Goal: Information Seeking & Learning: Learn about a topic

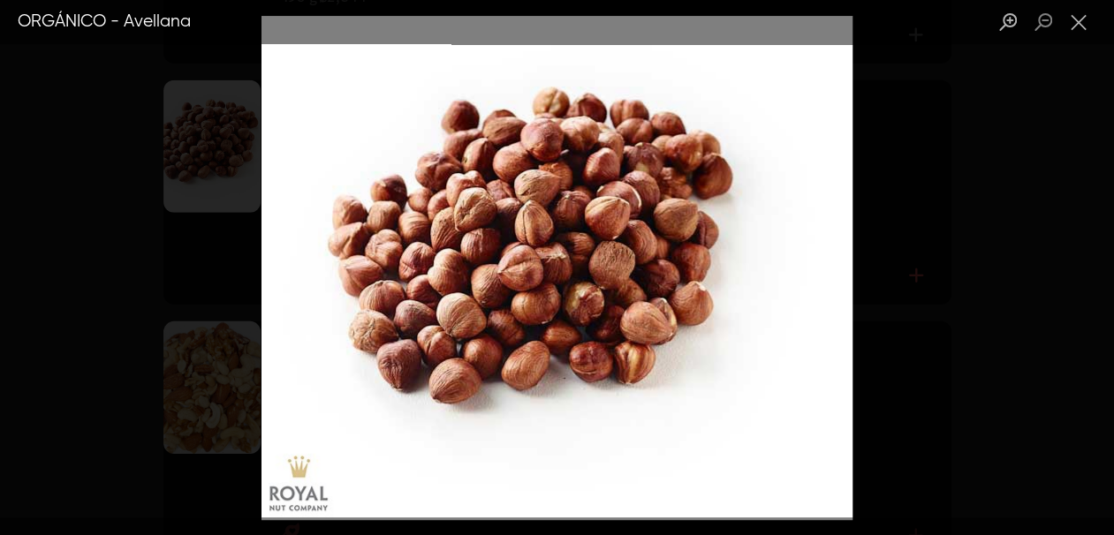
scroll to position [1320, 0]
click at [921, 201] on div "Lightbox" at bounding box center [557, 267] width 1114 height 535
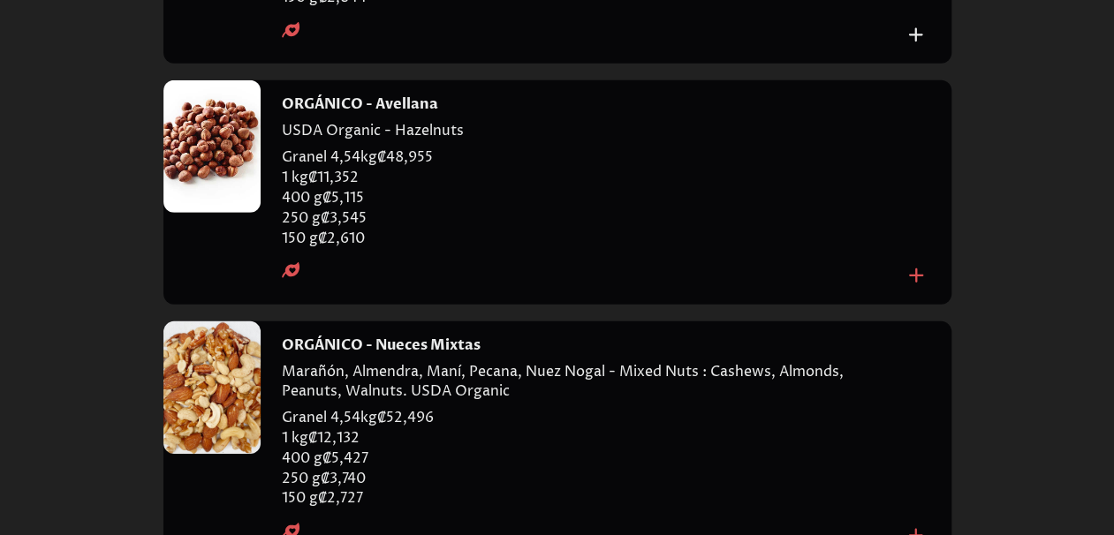
click at [367, 114] on h4 "ORGÁNICO - Avellana" at bounding box center [360, 104] width 156 height 19
copy h4 "ORGÁNICO - Avellana"
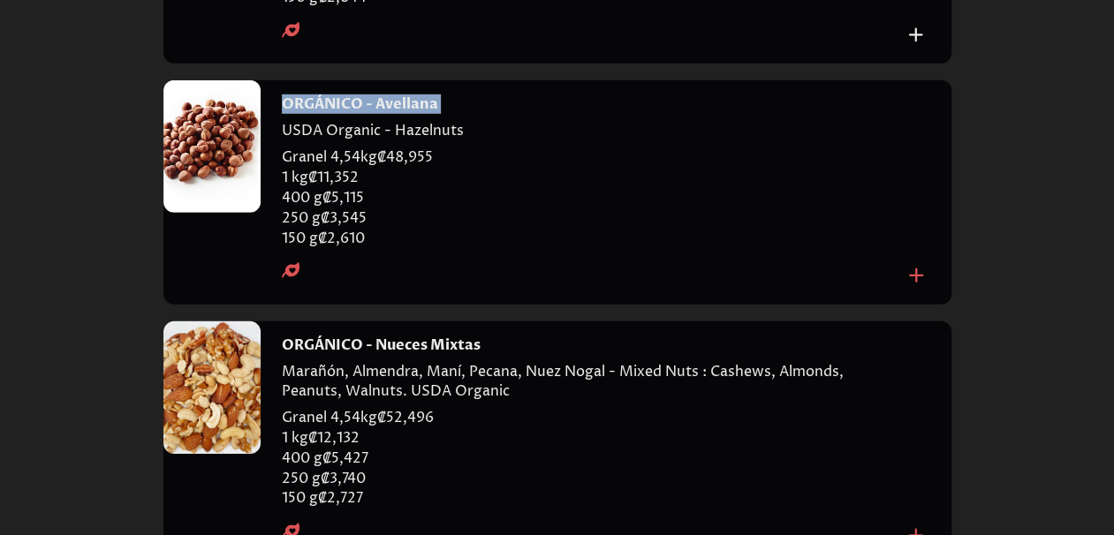
scroll to position [2738, 0]
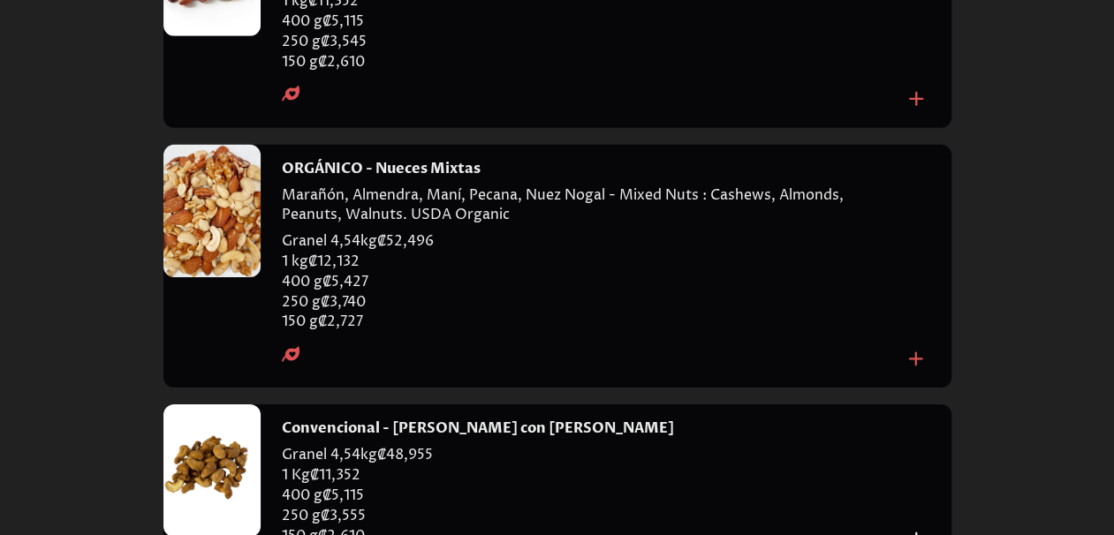
click at [362, 178] on h4 "ORGÁNICO - Nueces Mixtas" at bounding box center [381, 168] width 199 height 19
click at [196, 277] on div at bounding box center [211, 211] width 97 height 132
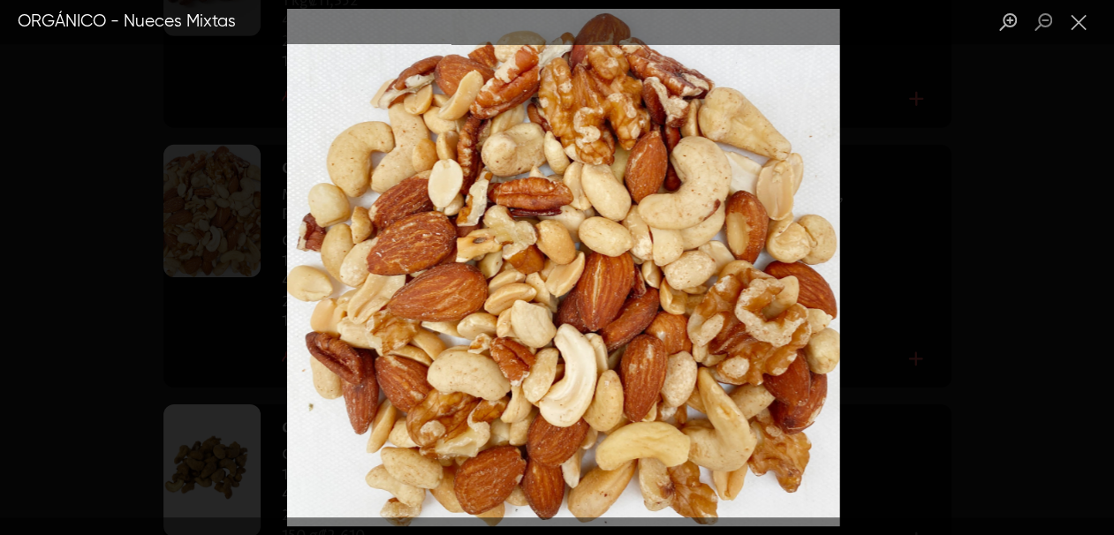
click at [685, 208] on img "Lightbox" at bounding box center [563, 268] width 552 height 518
click at [960, 259] on div "Lightbox" at bounding box center [557, 267] width 1114 height 535
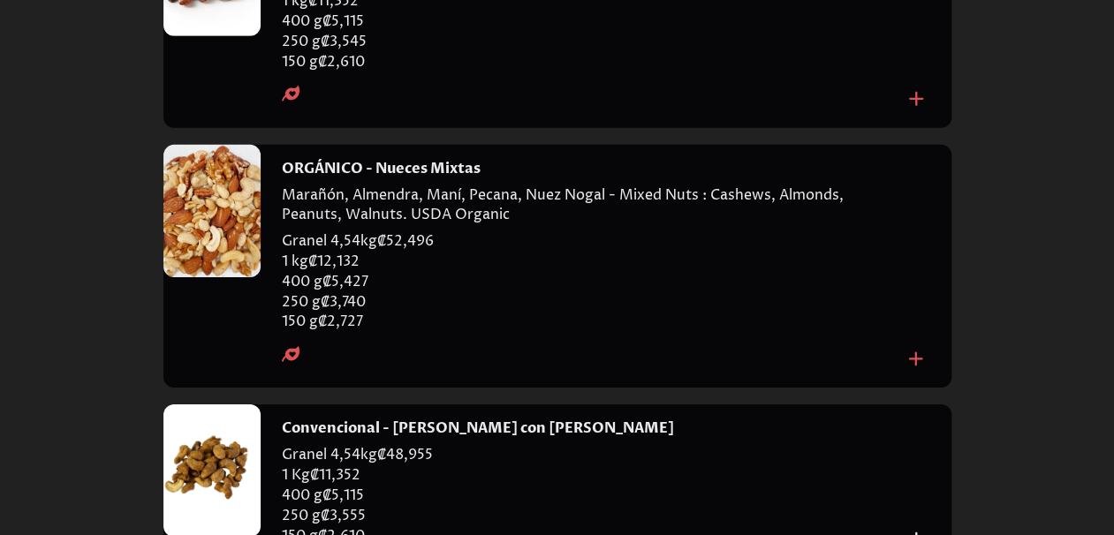
click at [373, 178] on h4 "ORGÁNICO - Nueces Mixtas" at bounding box center [381, 168] width 199 height 19
drag, startPoint x: 373, startPoint y: 254, endPoint x: 766, endPoint y: 332, distance: 400.7
click at [766, 252] on p "Granel 4,54kg ₡ 52,496" at bounding box center [592, 241] width 621 height 20
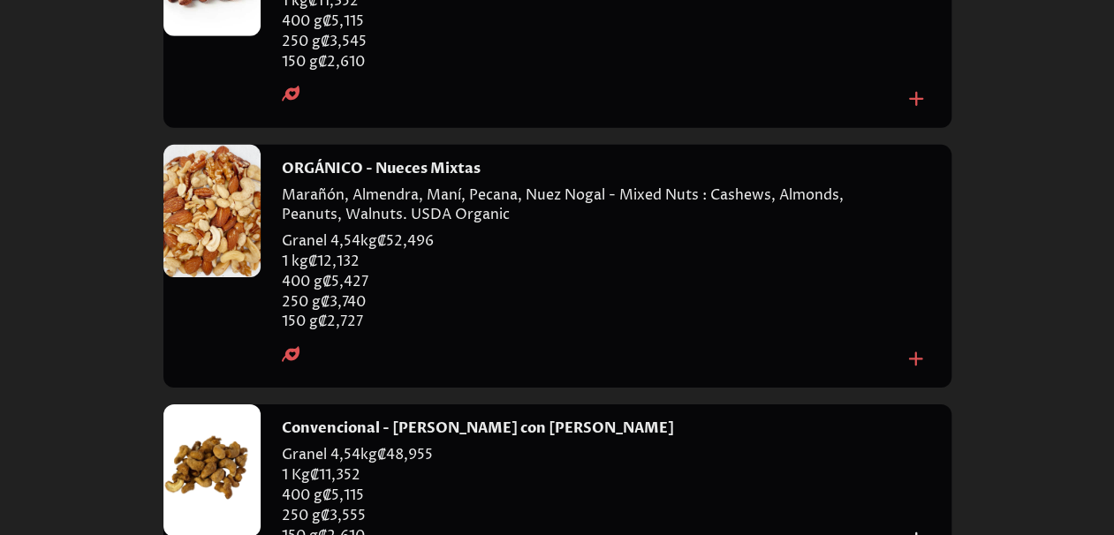
click at [408, 178] on h4 "ORGÁNICO - Nueces Mixtas" at bounding box center [381, 168] width 199 height 19
copy h4 "ORGÁNICO - Nueces Mixtas"
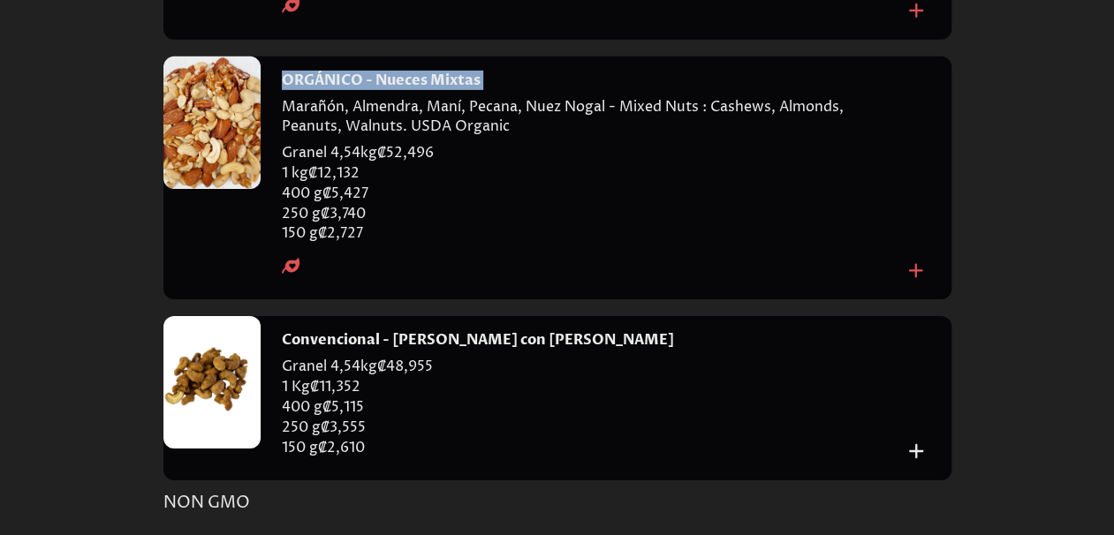
scroll to position [2915, 0]
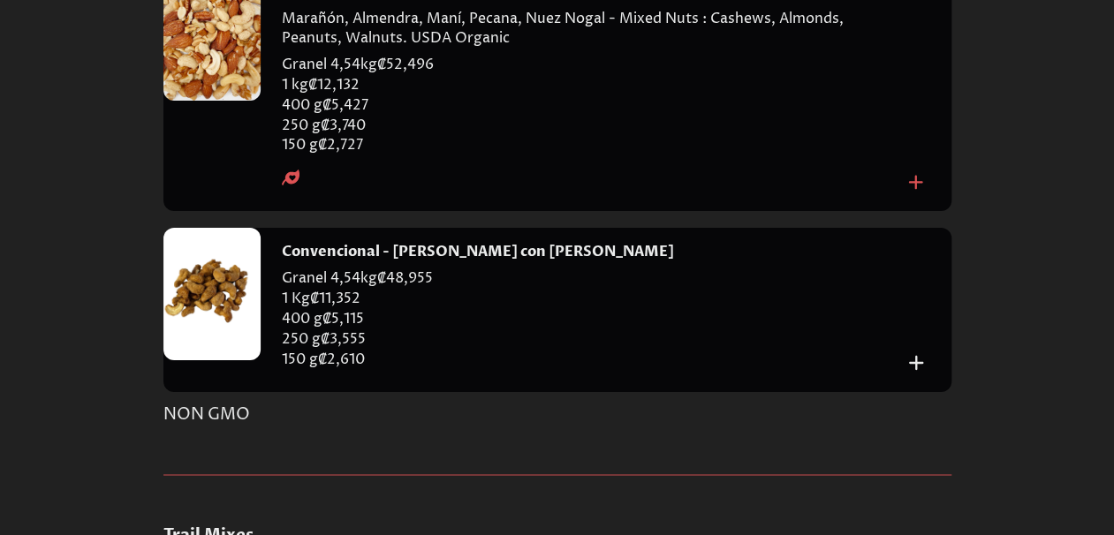
click at [217, 360] on div at bounding box center [211, 294] width 97 height 132
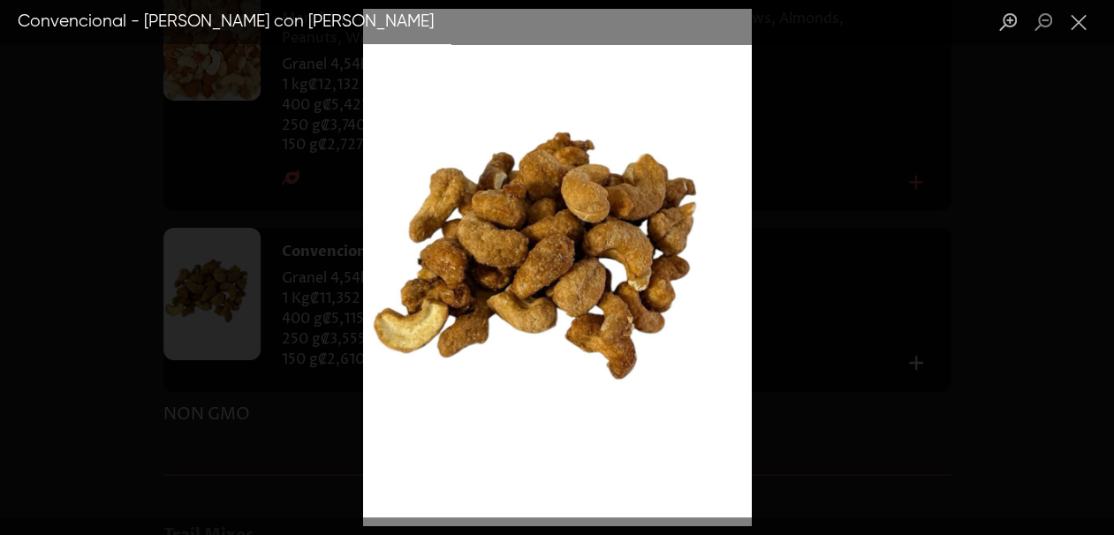
click at [864, 338] on div "Lightbox" at bounding box center [557, 267] width 1114 height 535
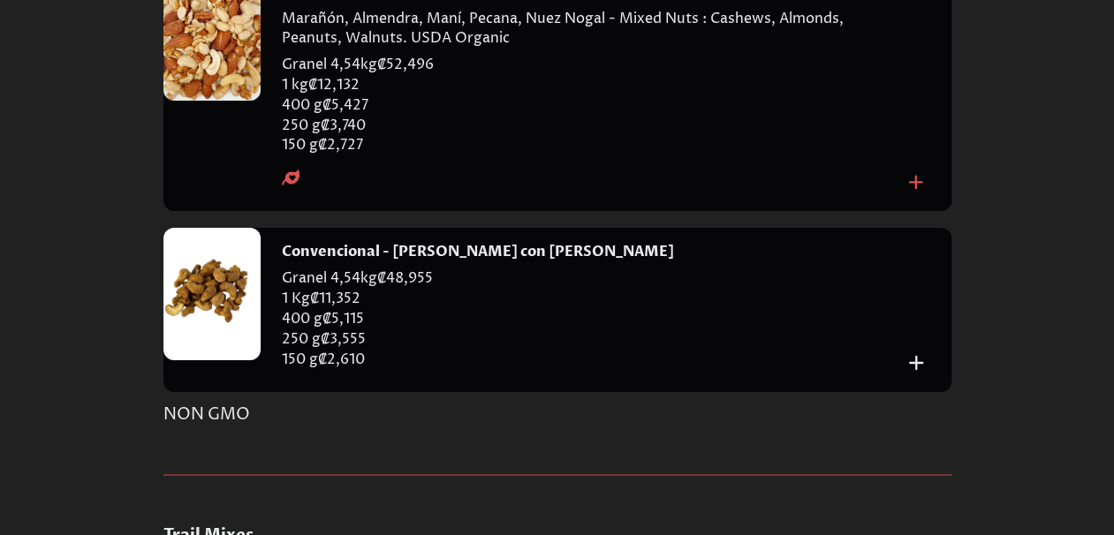
click at [411, 261] on h4 "Convencional - [PERSON_NAME] con [PERSON_NAME]" at bounding box center [478, 251] width 392 height 19
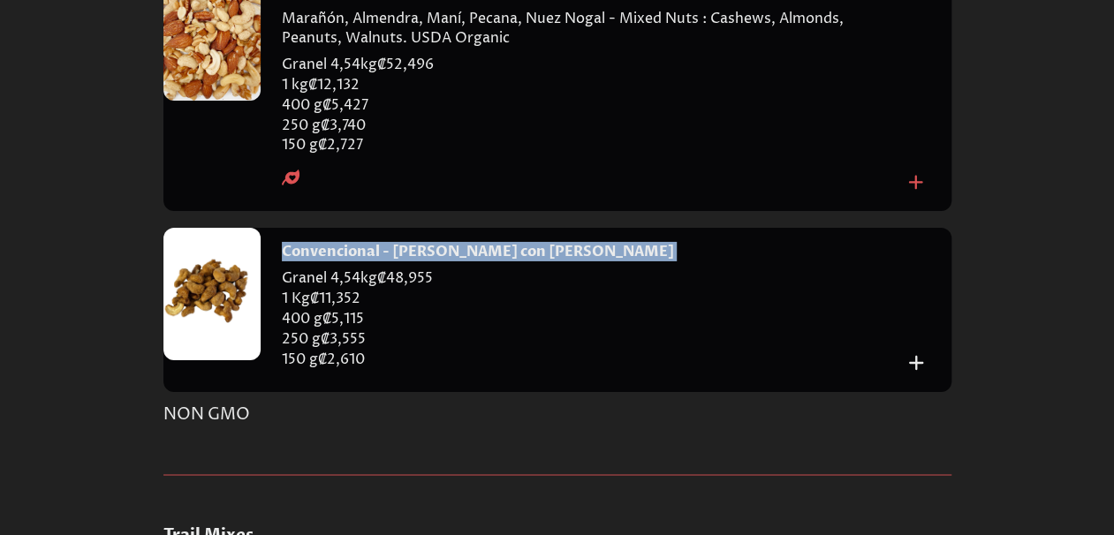
click at [411, 261] on h4 "Convencional - [PERSON_NAME] con [PERSON_NAME]" at bounding box center [478, 251] width 392 height 19
copy div "Convencional - [PERSON_NAME] con [PERSON_NAME]"
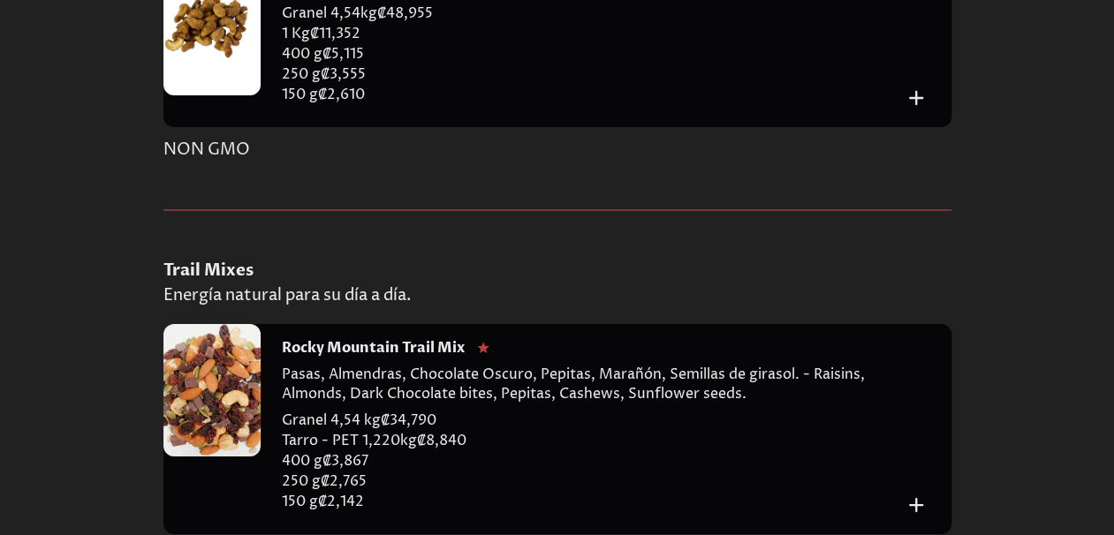
scroll to position [3268, 0]
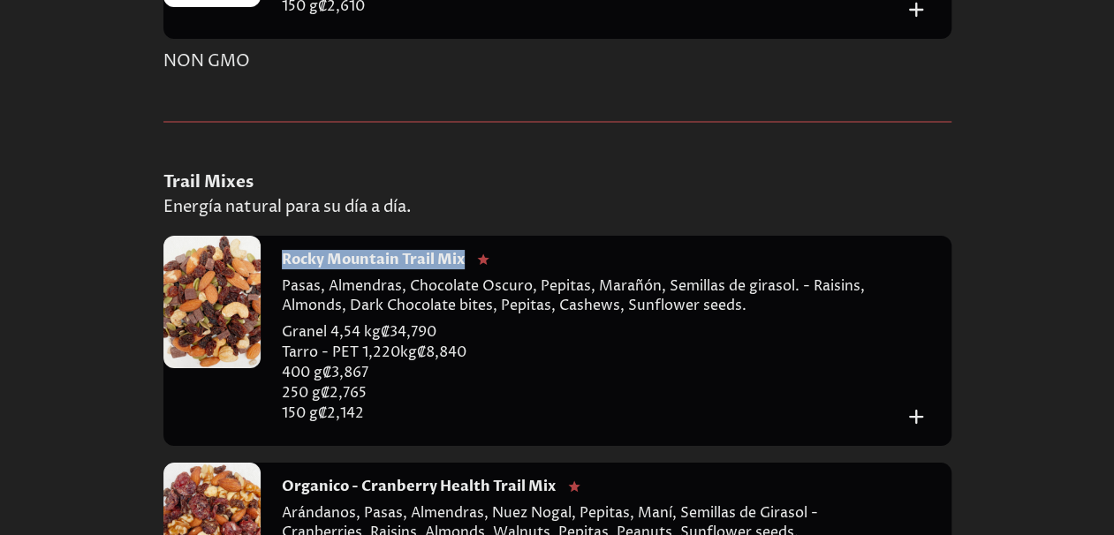
drag, startPoint x: 466, startPoint y: 360, endPoint x: 285, endPoint y: 362, distance: 181.1
click at [285, 269] on h4 "Rocky Mountain Trail Mix" at bounding box center [373, 259] width 183 height 19
click at [214, 368] on div at bounding box center [211, 302] width 97 height 132
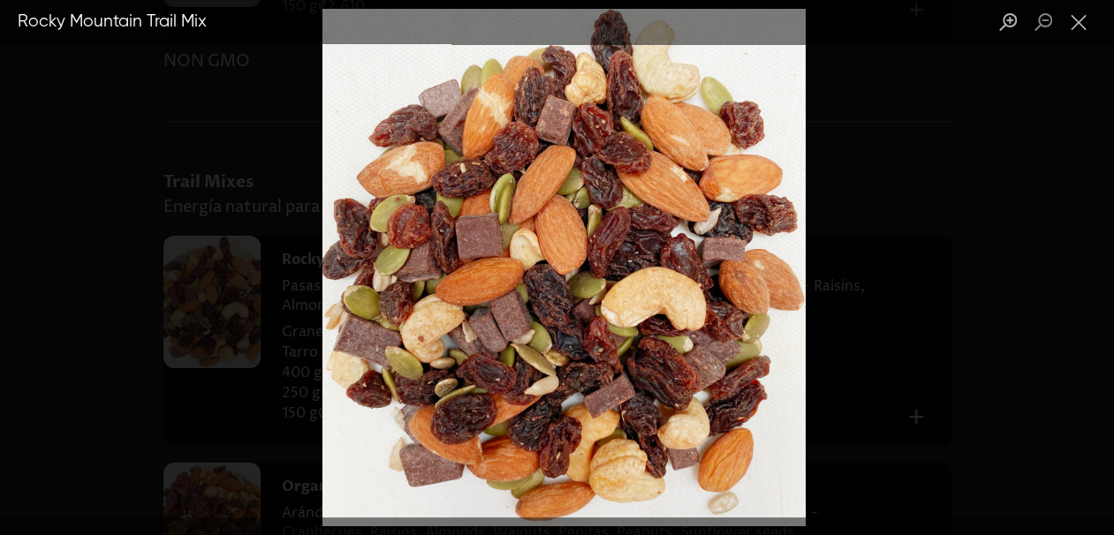
click at [870, 220] on div "Lightbox" at bounding box center [557, 267] width 1114 height 535
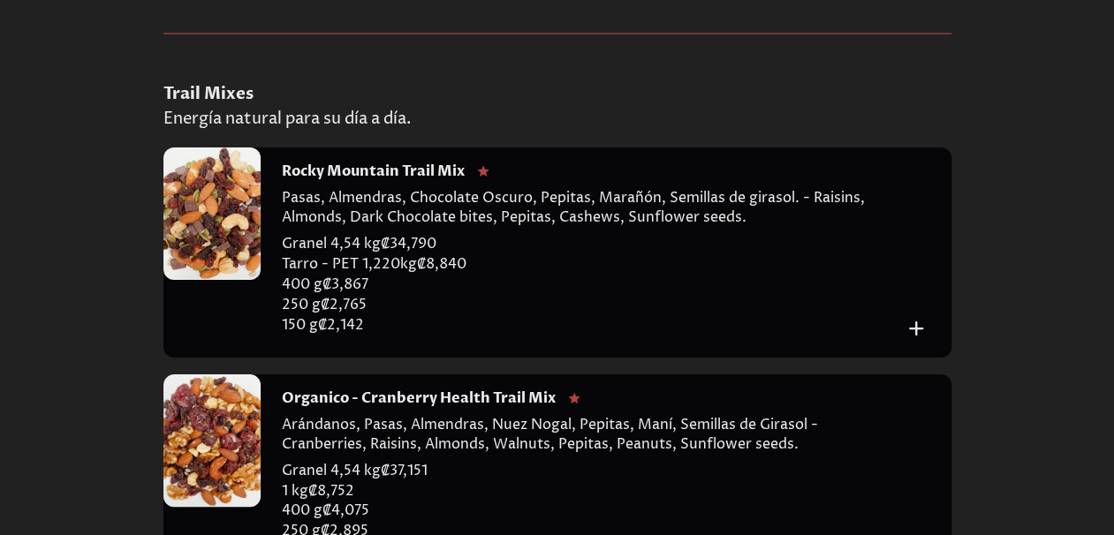
scroll to position [3445, 0]
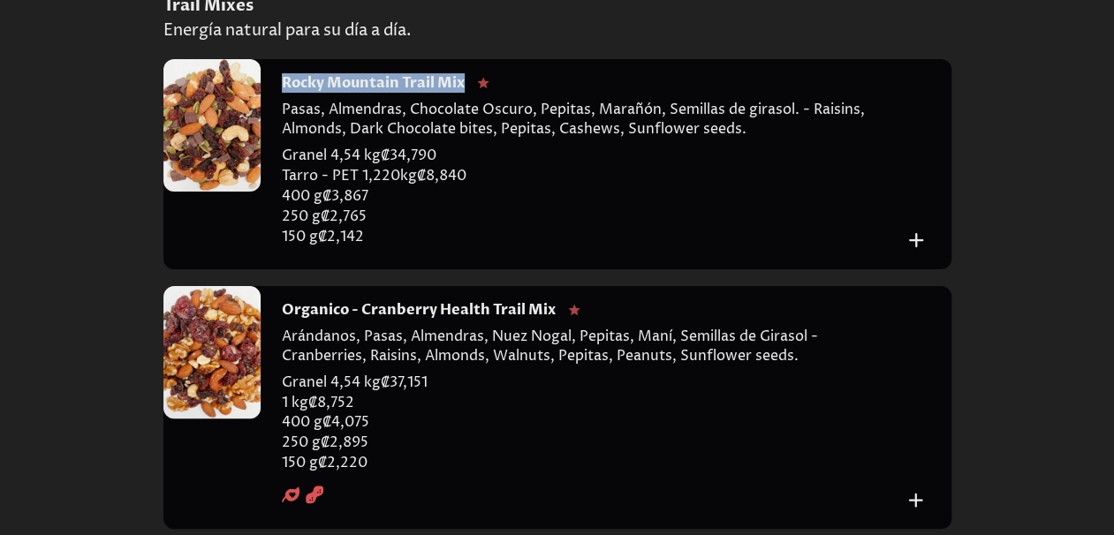
drag, startPoint x: 465, startPoint y: 183, endPoint x: 276, endPoint y: 188, distance: 189.1
click at [276, 188] on div "Rocky Mountain Trail Mix Pasas, Almendras, Chocolate Oscuro, Pepitas, [PERSON_N…" at bounding box center [606, 163] width 691 height 209
copy h4 "Rocky Mountain Trail Mix"
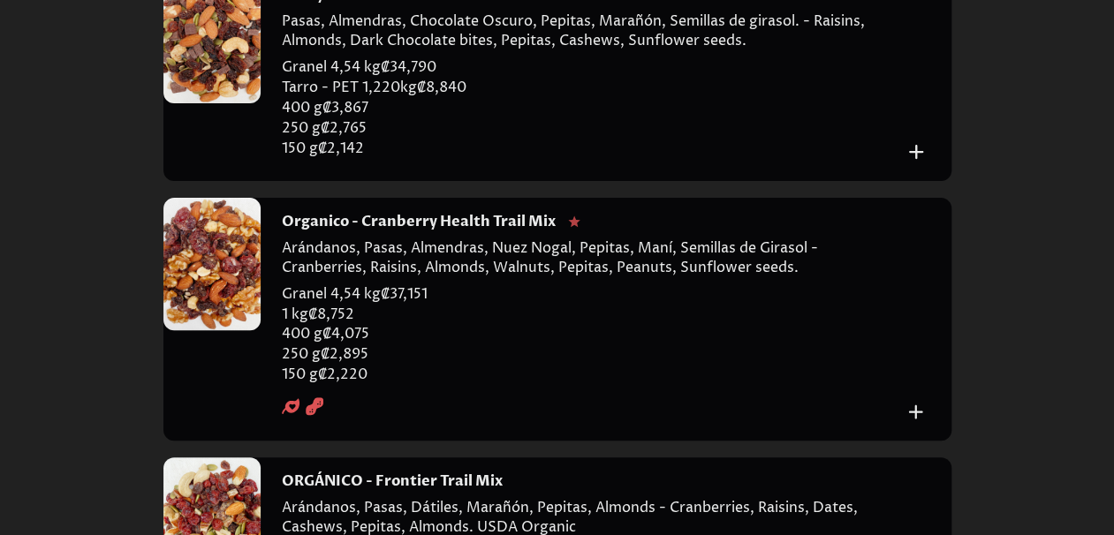
click at [226, 330] on div at bounding box center [211, 264] width 97 height 132
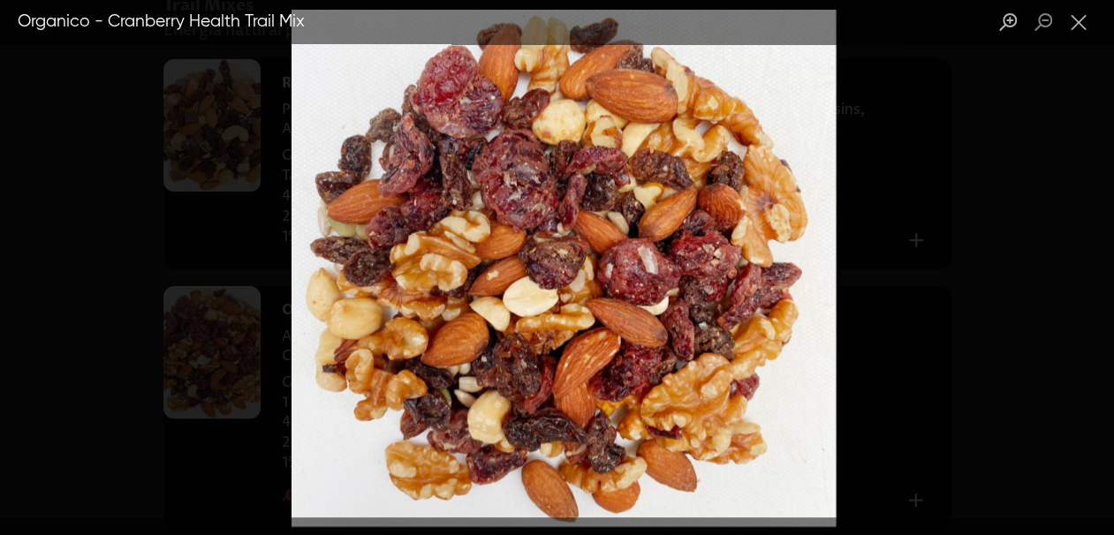
scroll to position [3357, 0]
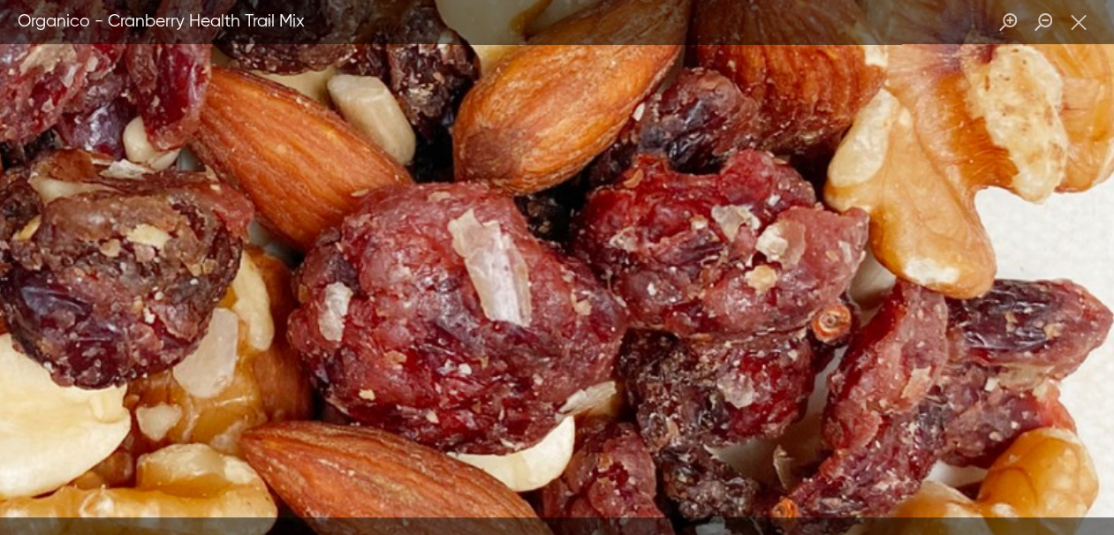
click at [651, 171] on img "Lightbox" at bounding box center [152, 301] width 2198 height 2089
click at [1086, 30] on button "Close lightbox" at bounding box center [1078, 22] width 35 height 31
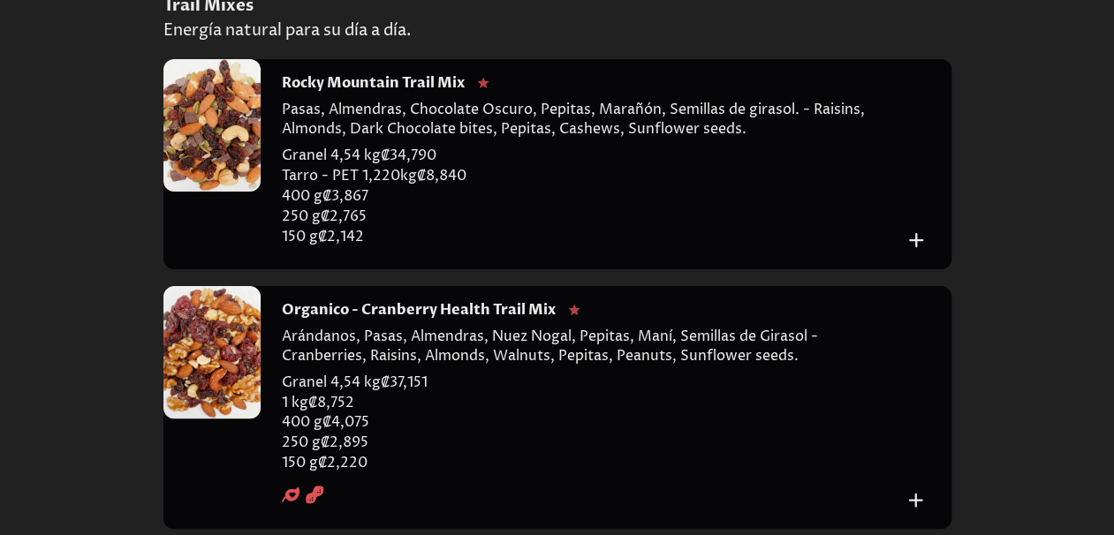
scroll to position [3533, 0]
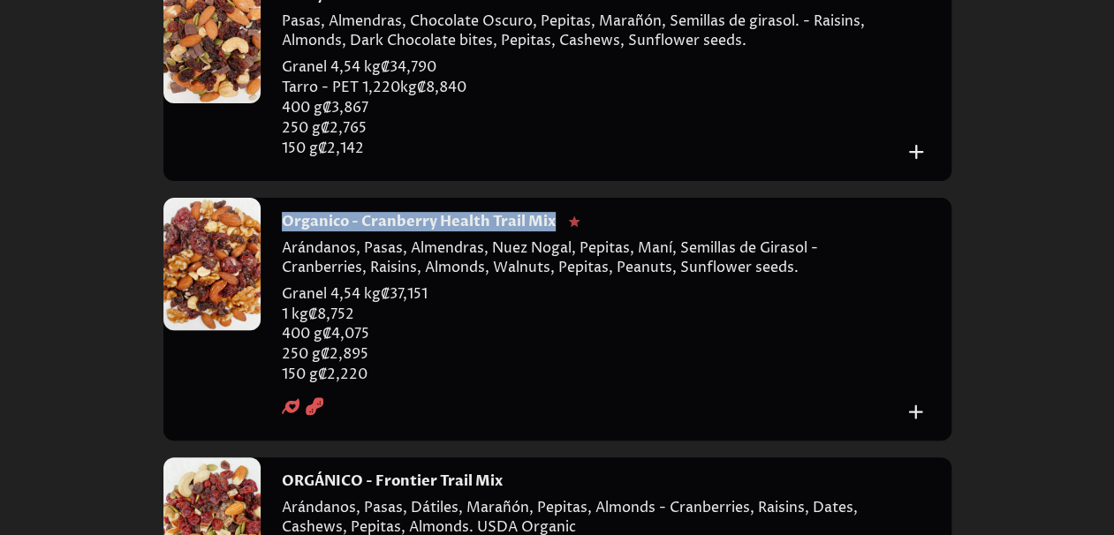
drag, startPoint x: 282, startPoint y: 329, endPoint x: 554, endPoint y: 328, distance: 272.1
click at [554, 231] on h4 "Organico - Cranberry Health Trail Mix" at bounding box center [419, 221] width 274 height 19
copy h4 "Organico - Cranberry Health Trail Mix"
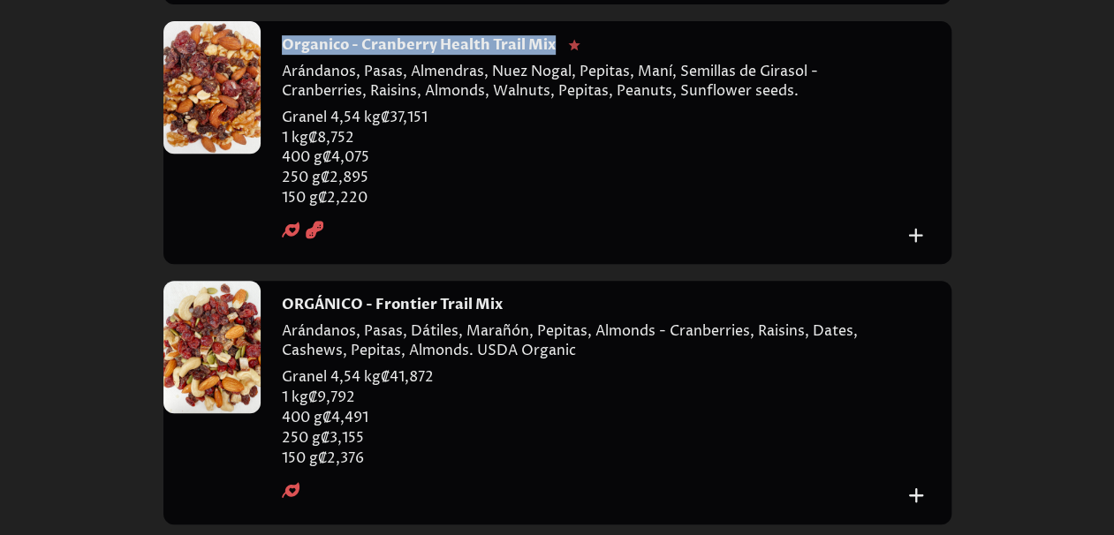
scroll to position [3798, 0]
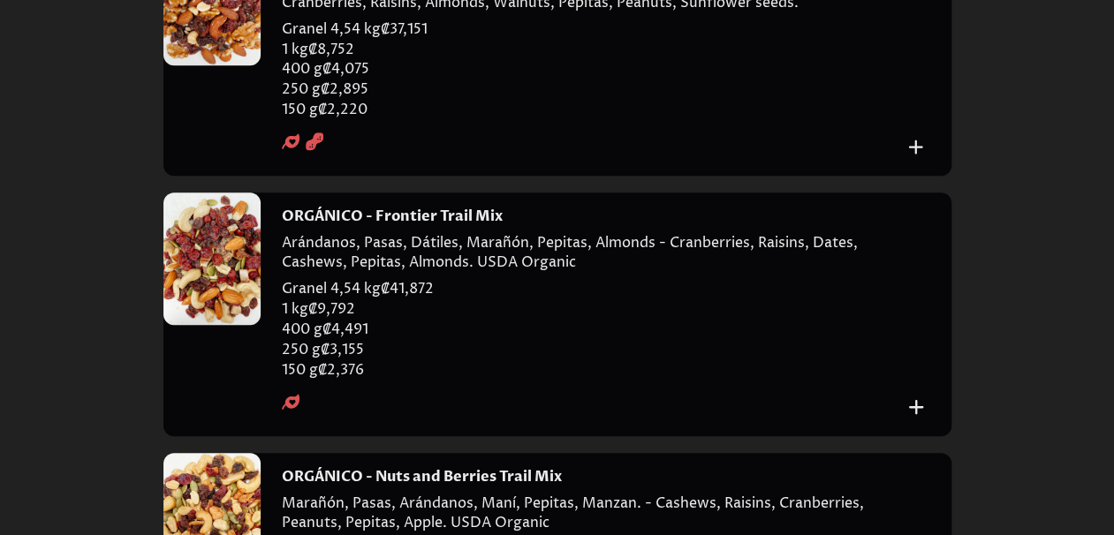
click at [224, 325] on div at bounding box center [211, 259] width 97 height 132
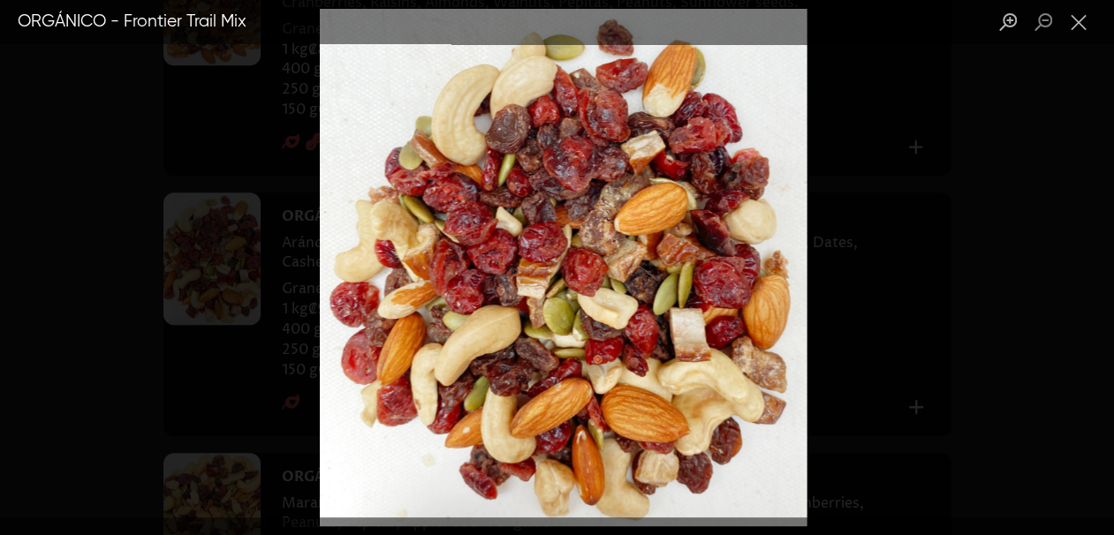
click at [929, 212] on div "Lightbox" at bounding box center [557, 267] width 1114 height 535
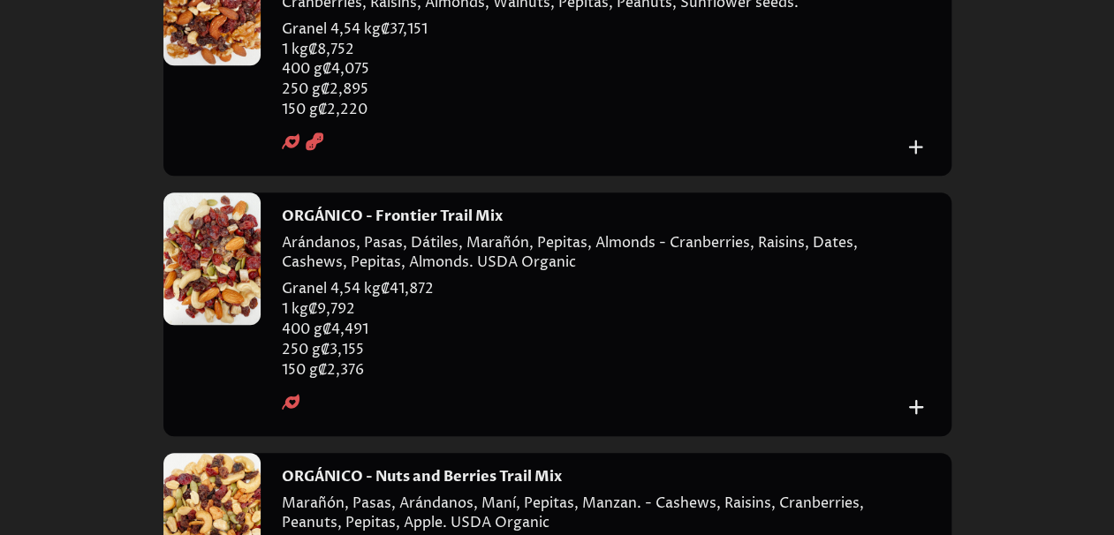
click at [403, 226] on h4 "ORGÁNICO - Frontier Trail Mix" at bounding box center [392, 216] width 221 height 19
copy h4 "ORGÁNICO - Frontier Trail Mix"
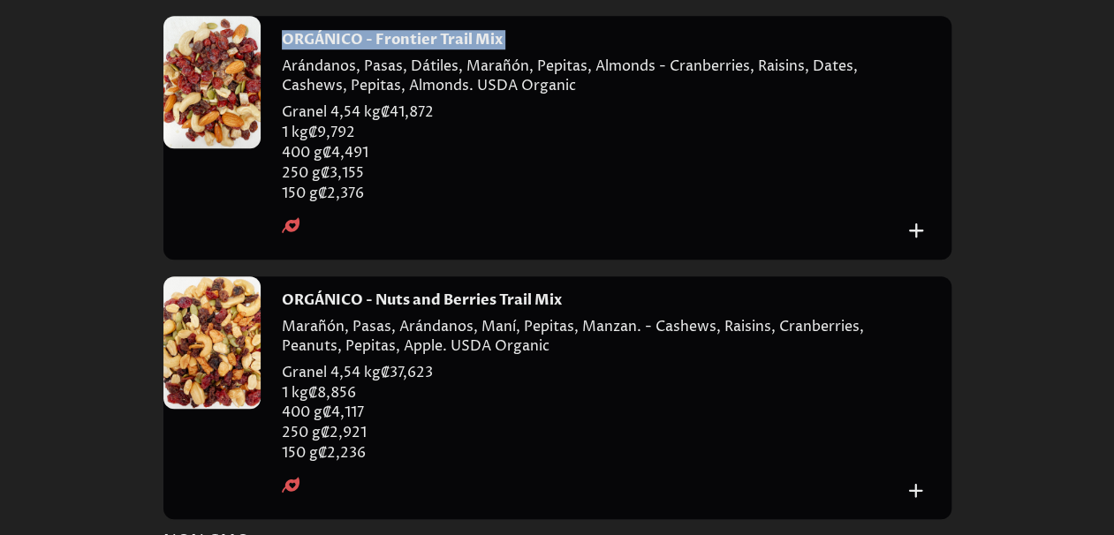
scroll to position [4063, 0]
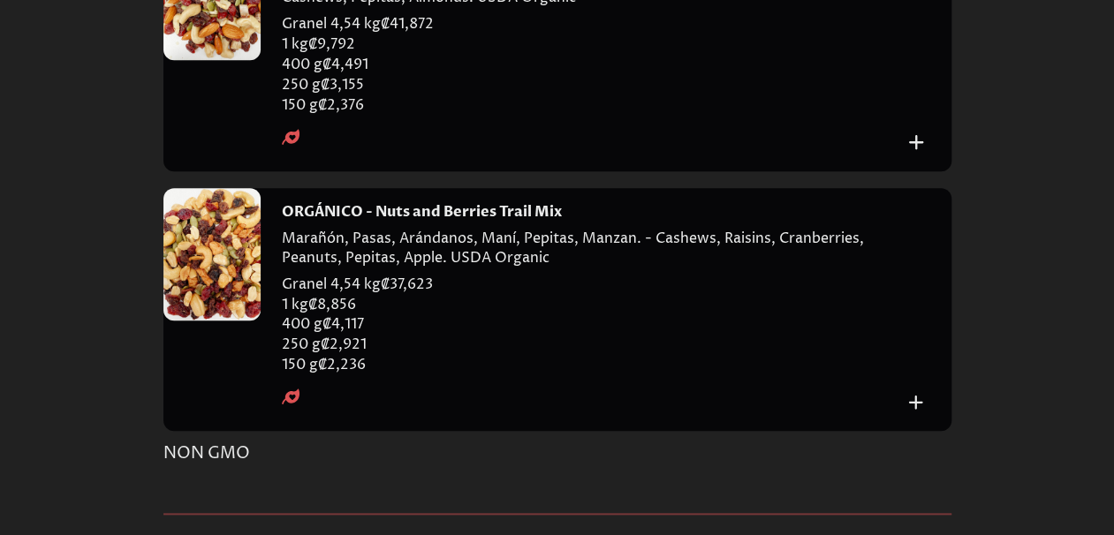
click at [210, 321] on div at bounding box center [211, 254] width 97 height 132
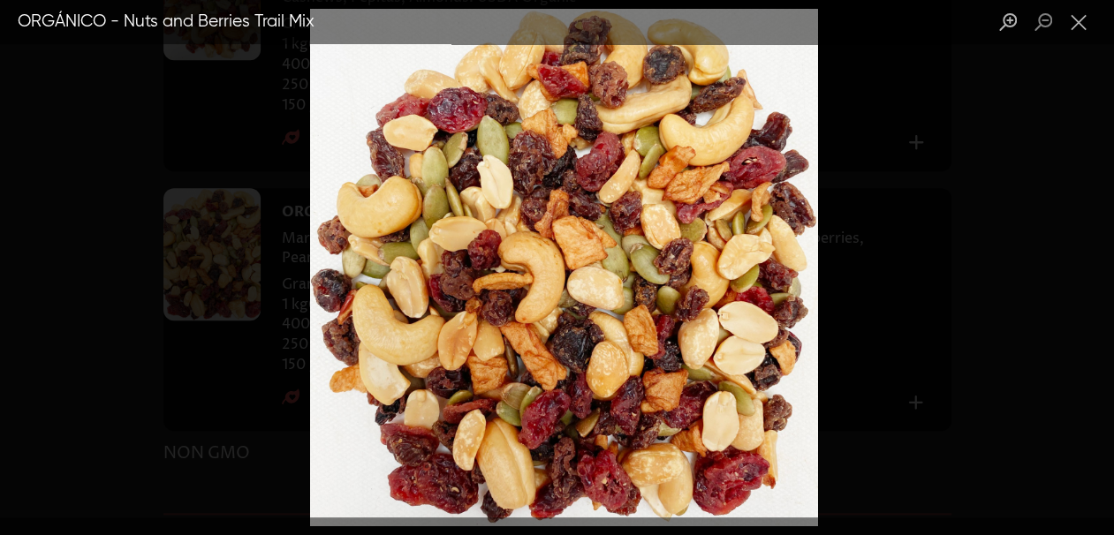
scroll to position [4240, 0]
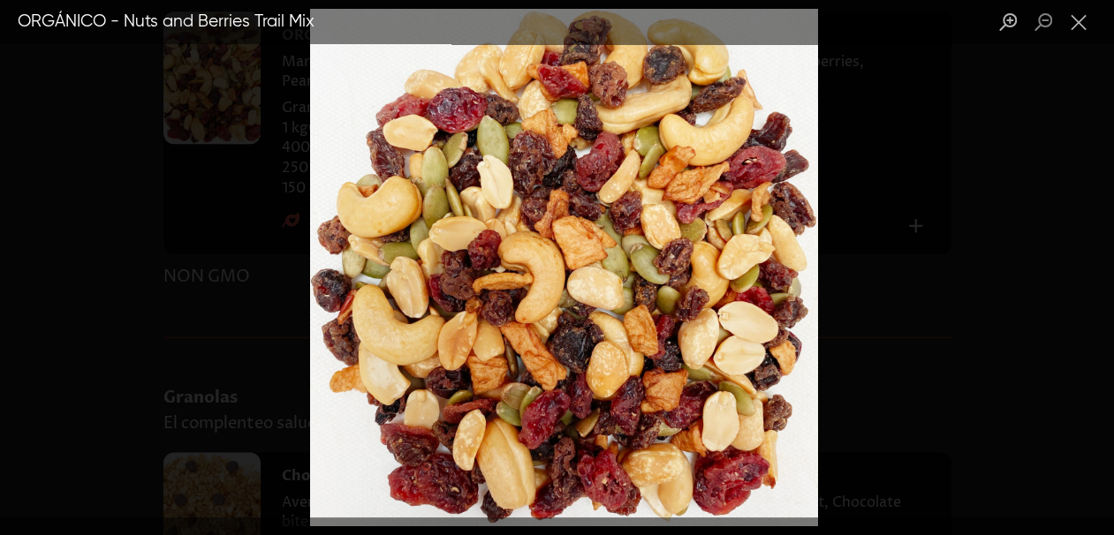
click at [918, 273] on div "Lightbox" at bounding box center [557, 267] width 1114 height 535
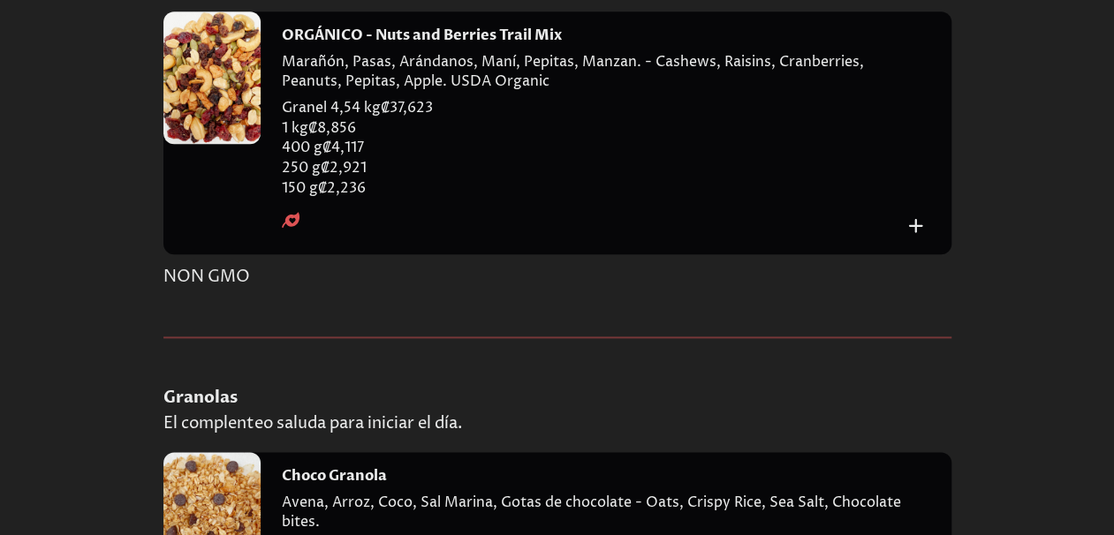
click at [449, 45] on h4 "ORGÁNICO - Nuts and Berries Trail Mix" at bounding box center [422, 35] width 280 height 19
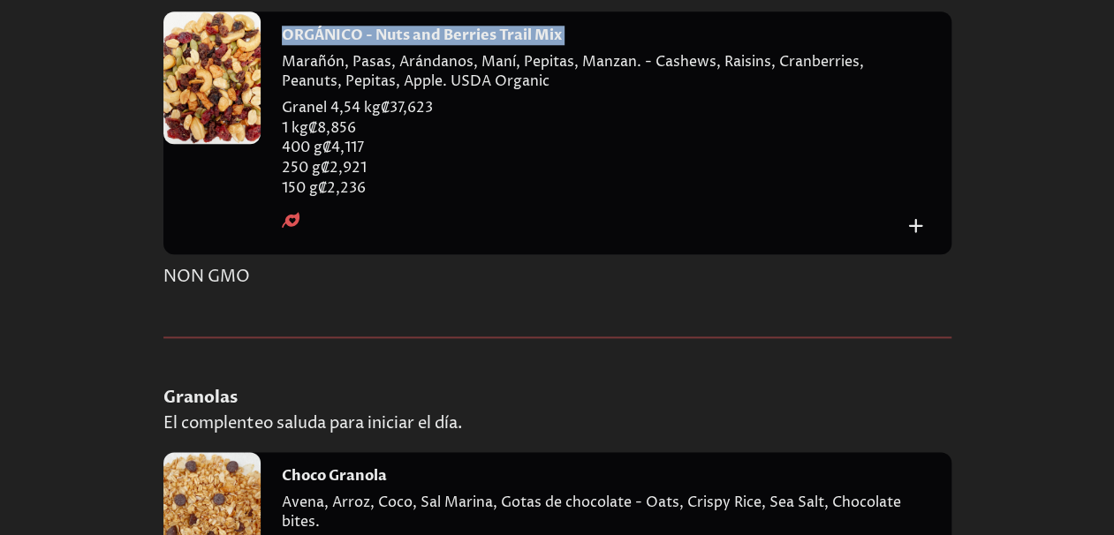
click at [449, 45] on h4 "ORGÁNICO - Nuts and Berries Trail Mix" at bounding box center [422, 35] width 280 height 19
copy h4 "ORGÁNICO - Nuts and Berries Trail Mix"
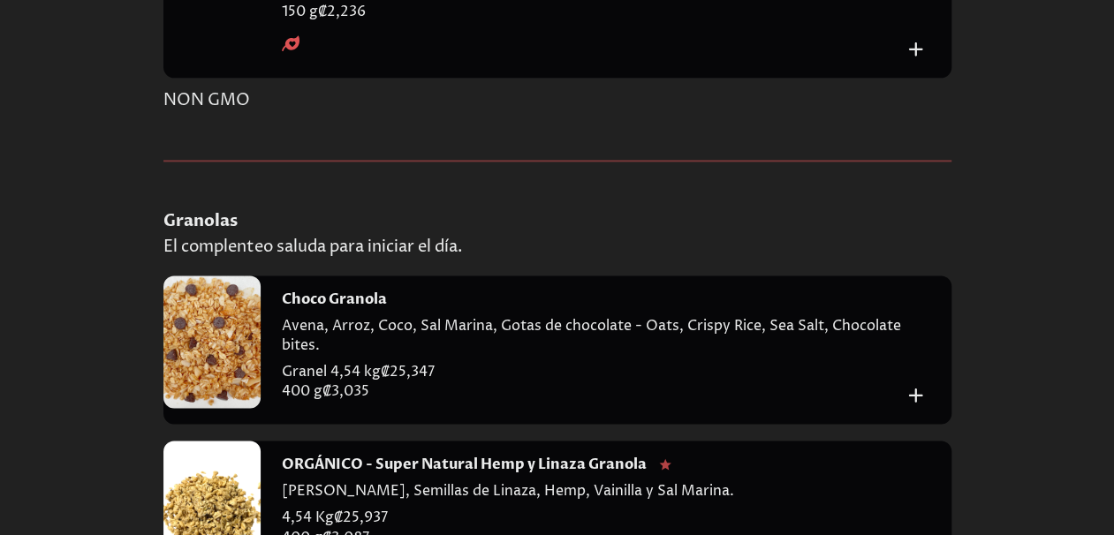
scroll to position [4505, 0]
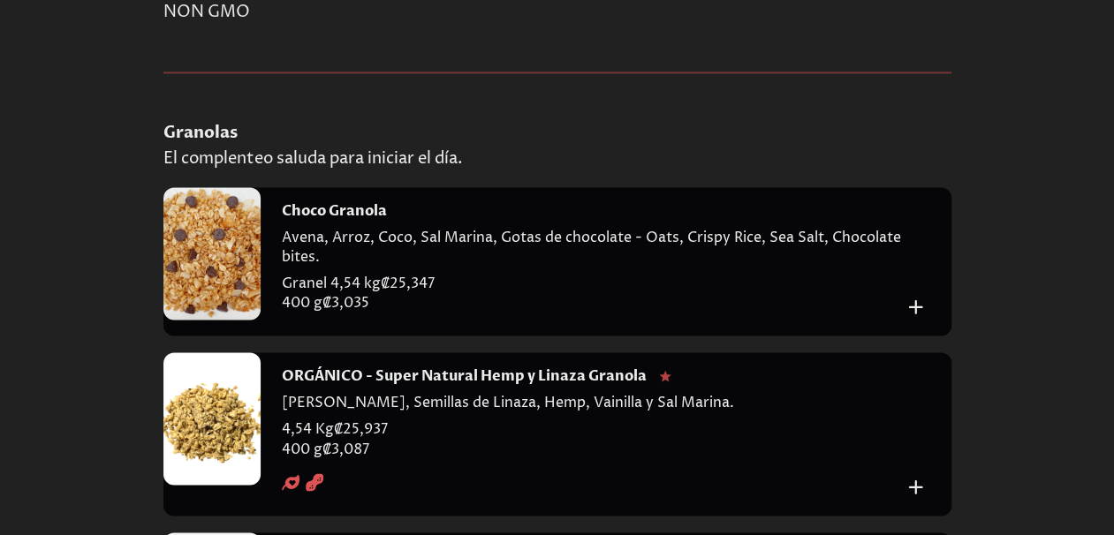
click at [357, 221] on h4 "Choco Granola" at bounding box center [334, 210] width 105 height 19
click at [318, 221] on h4 "Choco Granola" at bounding box center [334, 210] width 105 height 19
